Goal: Information Seeking & Learning: Understand process/instructions

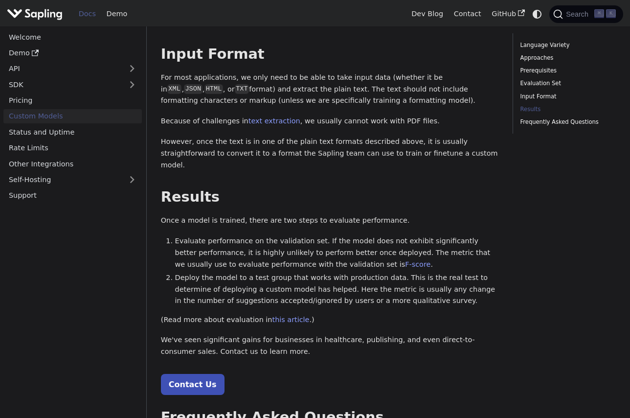
scroll to position [999, 0]
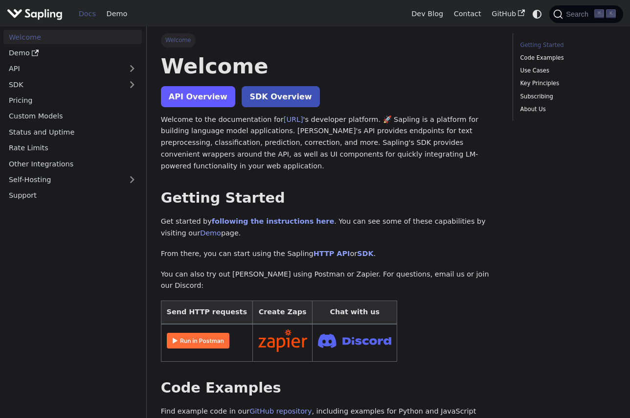
click at [188, 97] on link "API Overview" at bounding box center [198, 96] width 74 height 21
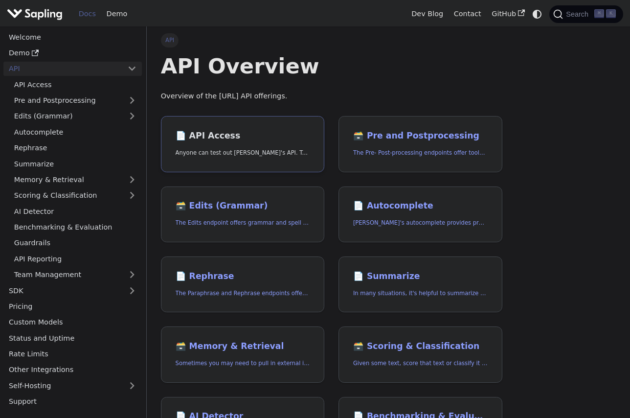
click at [232, 132] on h2 "📄️ API Access" at bounding box center [243, 136] width 134 height 11
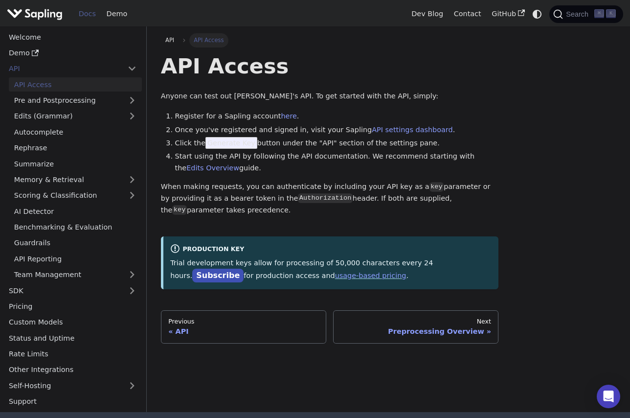
click at [229, 146] on span "Generate Key" at bounding box center [231, 143] width 52 height 12
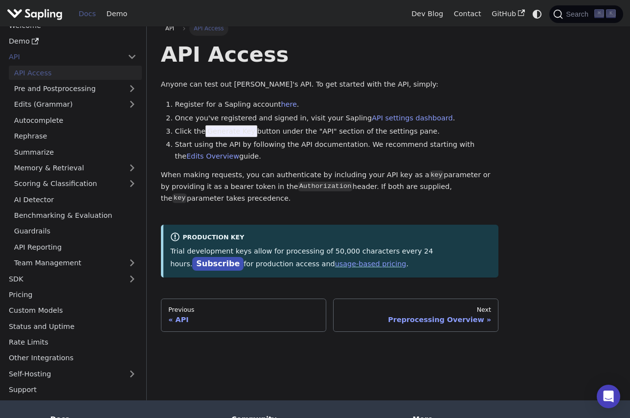
scroll to position [15, 0]
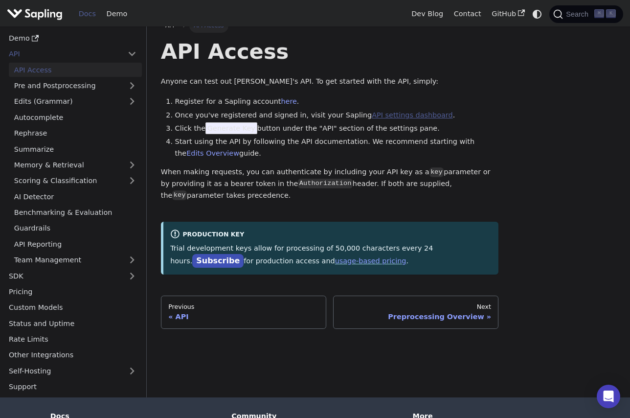
click at [388, 117] on link "API settings dashboard" at bounding box center [412, 115] width 81 height 8
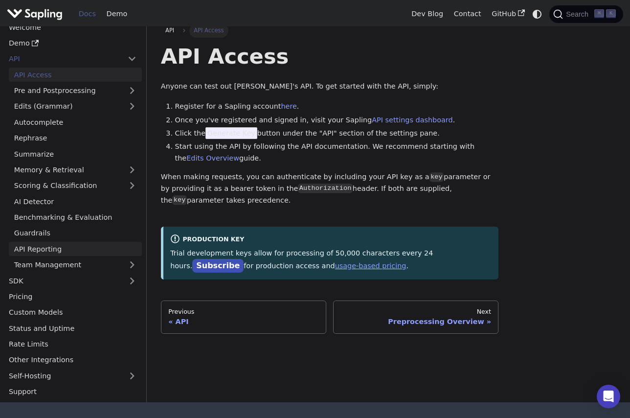
scroll to position [0, 0]
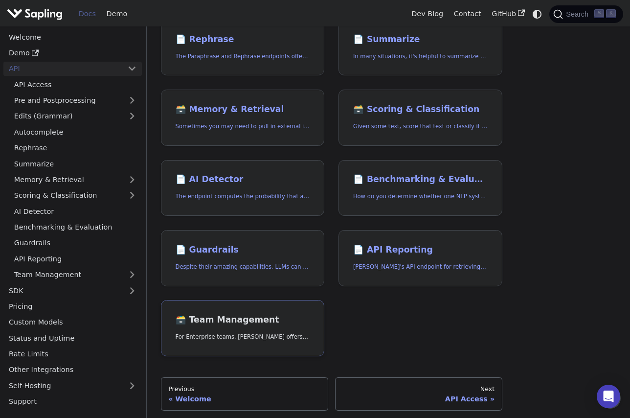
scroll to position [219, 0]
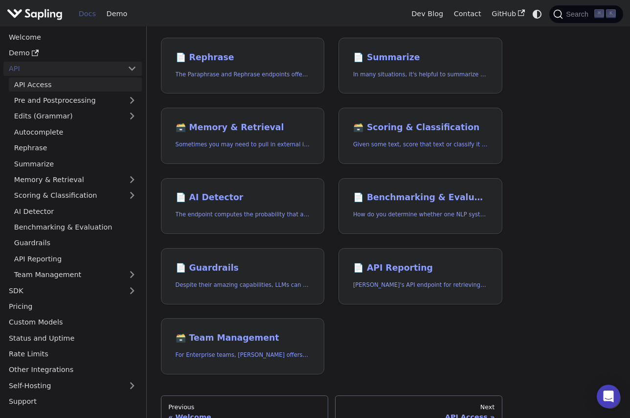
click at [75, 81] on link "API Access" at bounding box center [75, 84] width 133 height 14
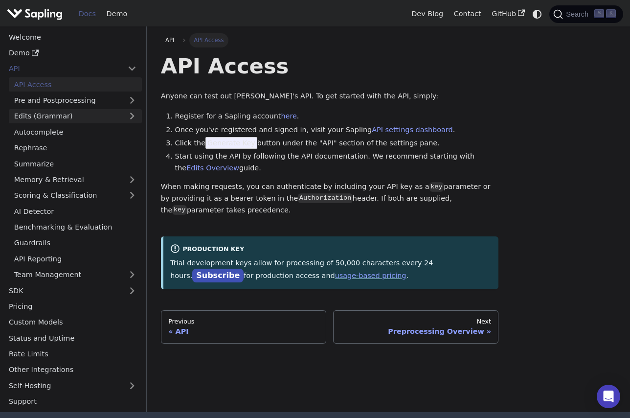
click at [93, 116] on link "Edits (Grammar)" at bounding box center [75, 116] width 133 height 14
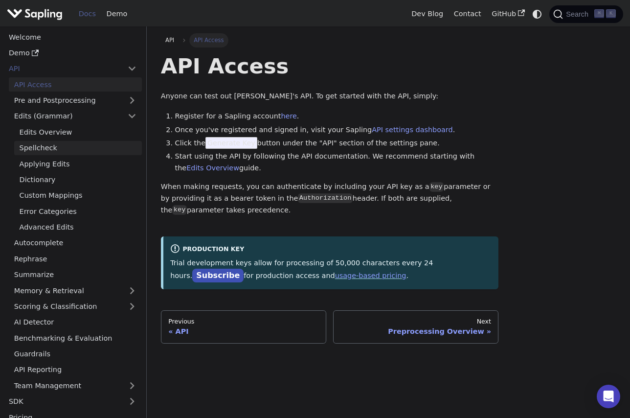
click at [89, 149] on link "Spellcheck" at bounding box center [78, 148] width 128 height 14
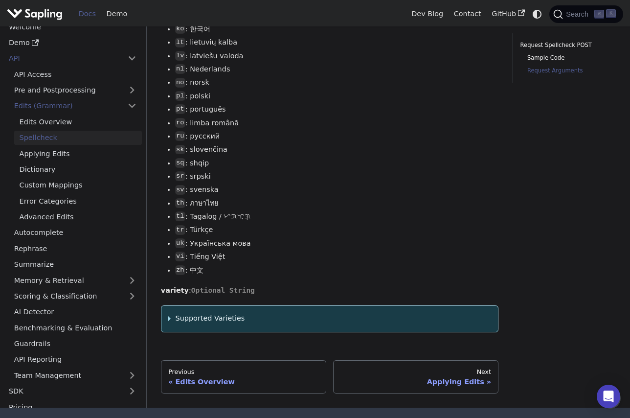
scroll to position [1361, 0]
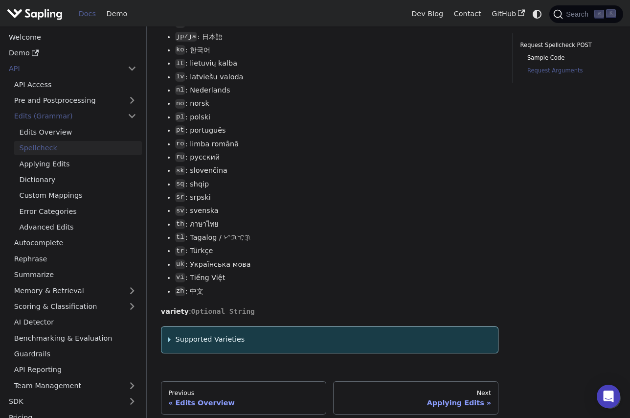
click at [173, 333] on summary "Supported Varieties" at bounding box center [329, 339] width 323 height 12
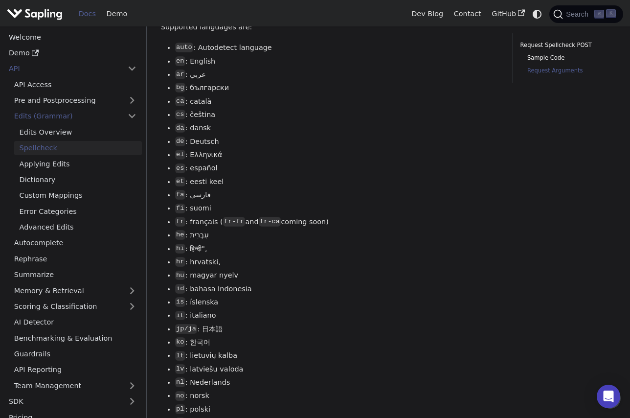
scroll to position [1056, 0]
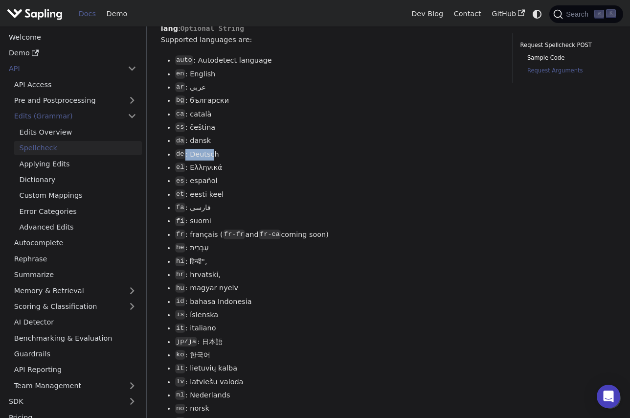
drag, startPoint x: 213, startPoint y: 135, endPoint x: 185, endPoint y: 135, distance: 28.4
click at [185, 149] on li "de : Deutsch" at bounding box center [337, 155] width 324 height 12
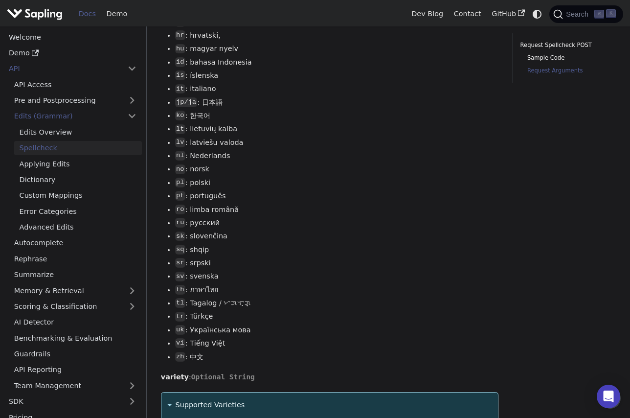
scroll to position [1238, 0]
